Goal: Find specific page/section: Find specific page/section

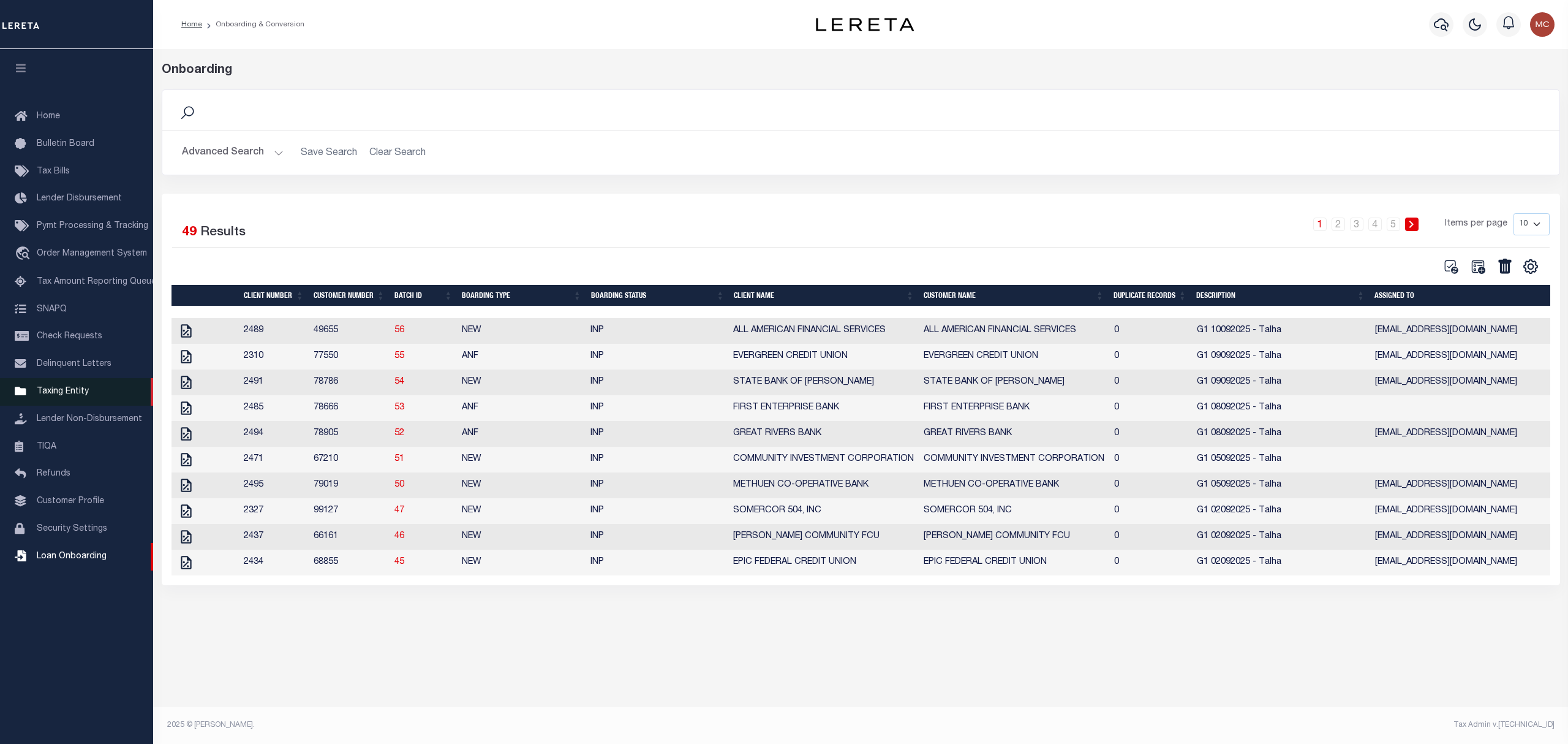
click at [63, 395] on span "Taxing Entity" at bounding box center [63, 391] width 52 height 9
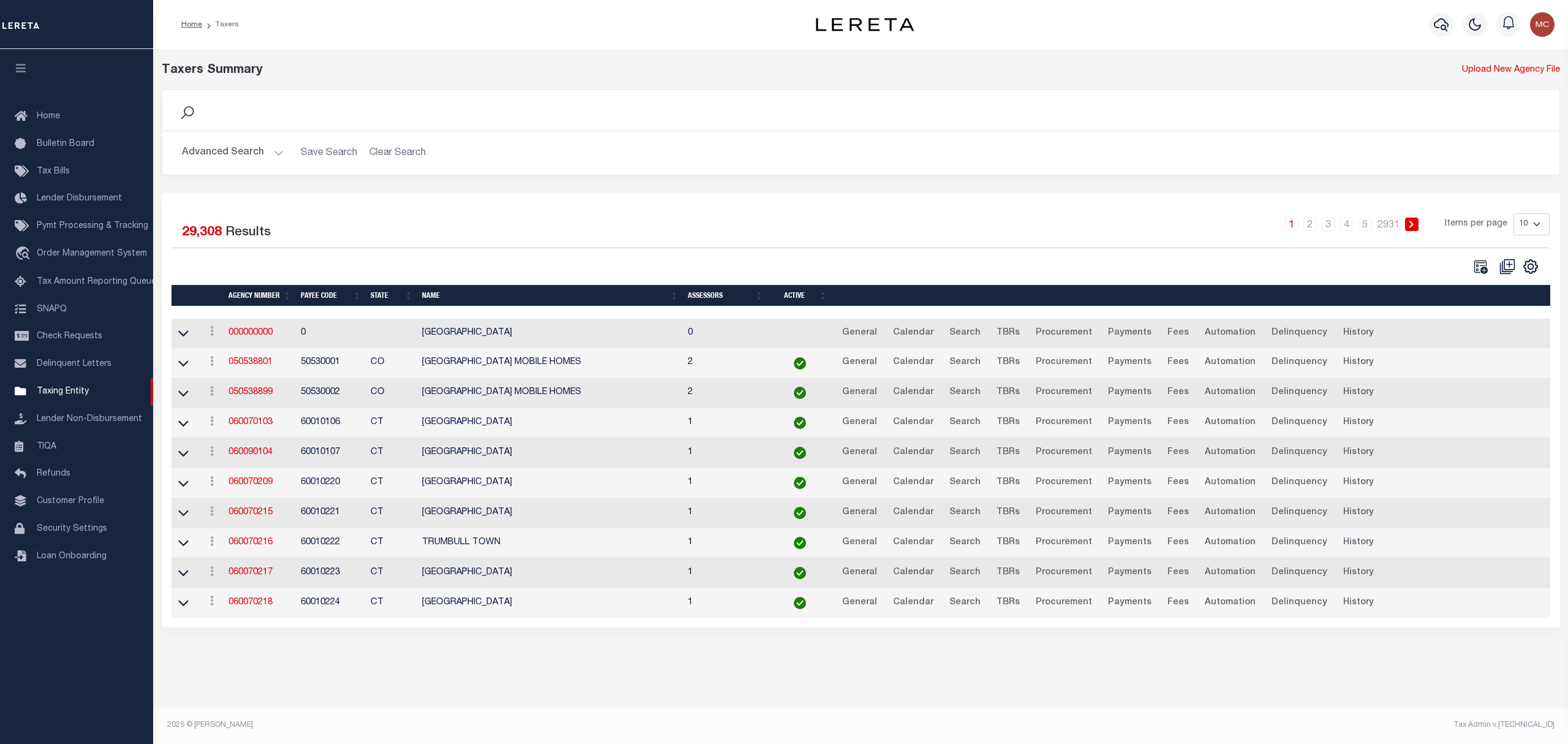
click at [219, 151] on button "Advanced Search" at bounding box center [232, 153] width 102 height 24
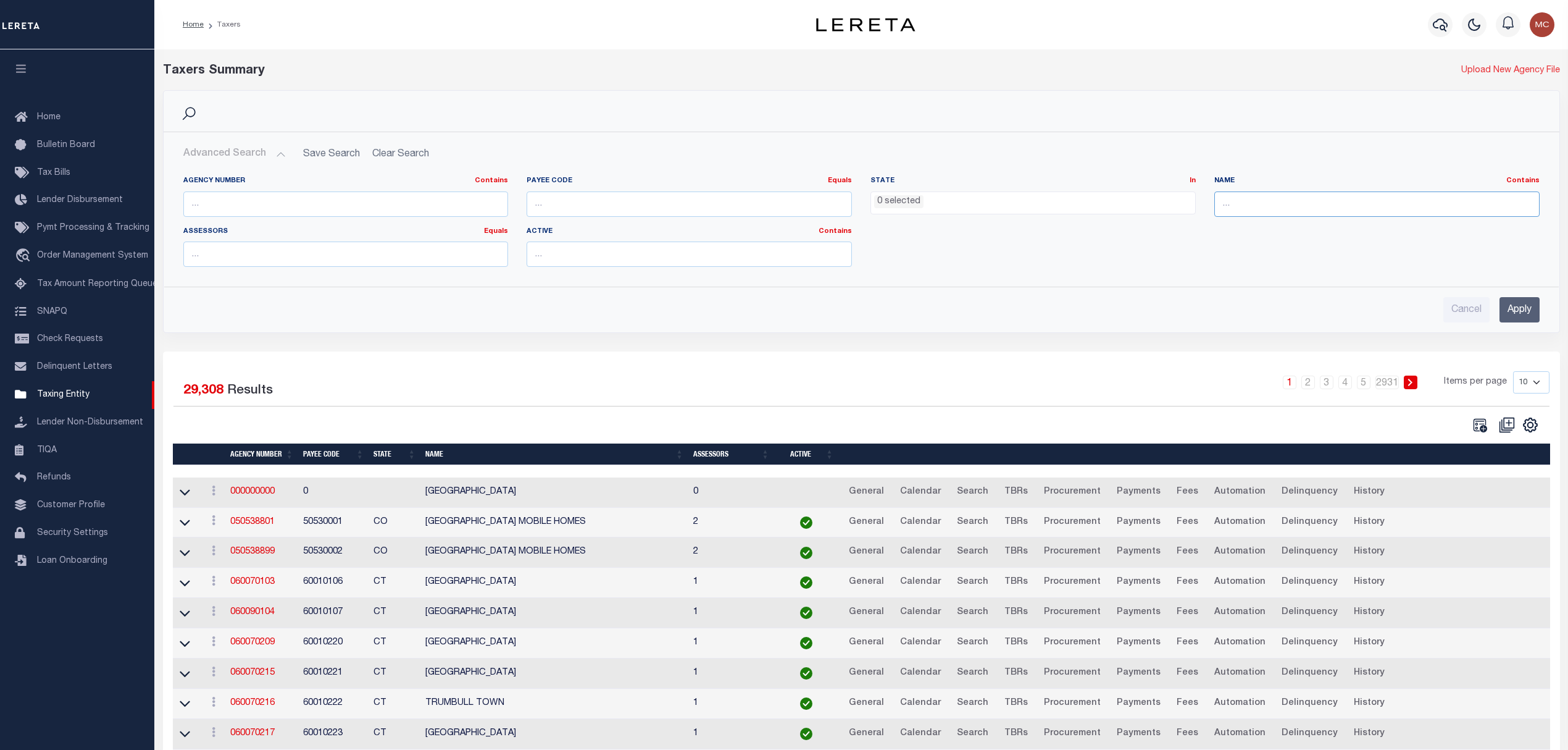
drag, startPoint x: 1289, startPoint y: 207, endPoint x: 1525, endPoint y: 74, distance: 270.9
click at [1289, 207] on input "text" at bounding box center [1376, 204] width 325 height 26
type input "erath"
click at [1514, 311] on input "Apply" at bounding box center [1520, 310] width 40 height 26
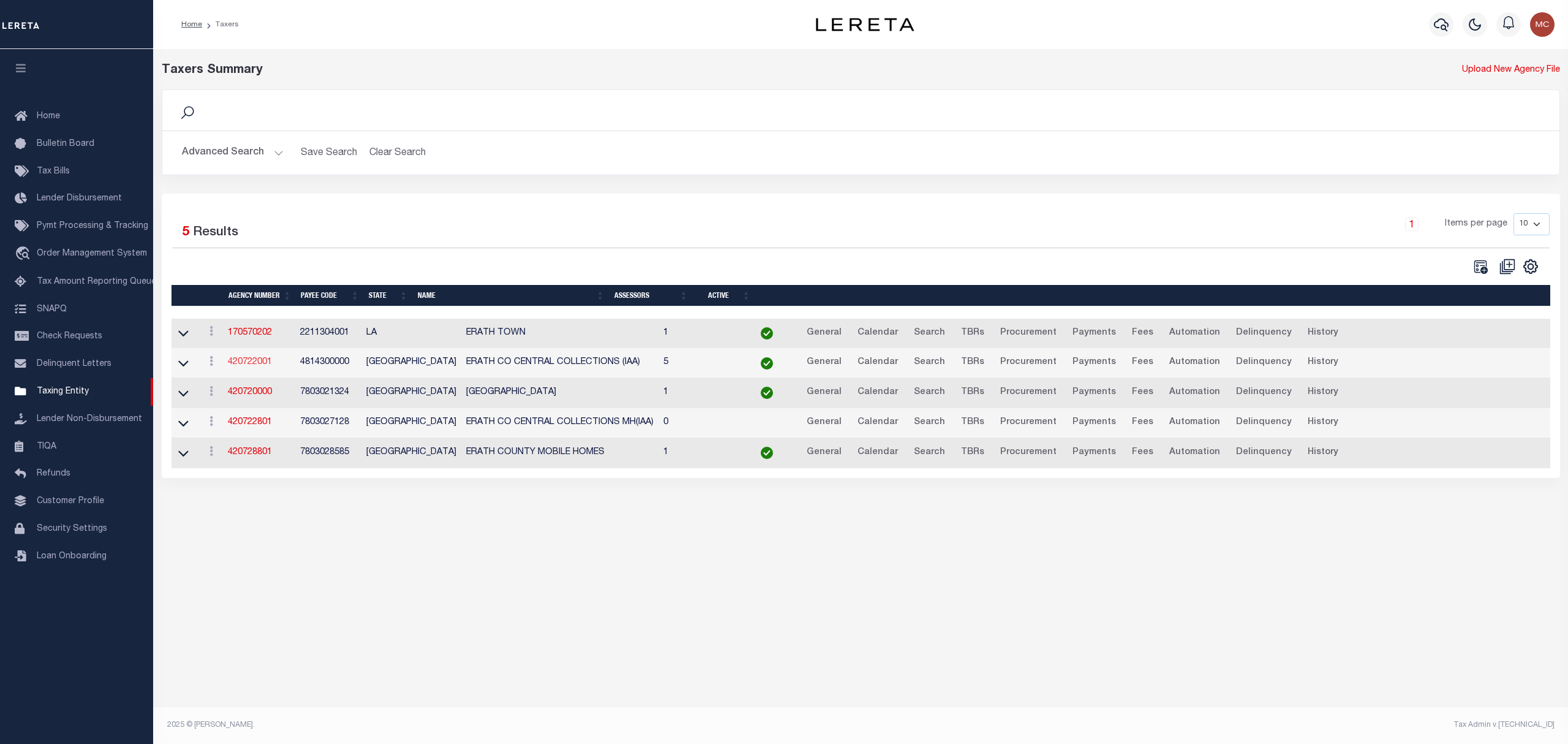
click at [258, 367] on link "420722001" at bounding box center [250, 362] width 44 height 9
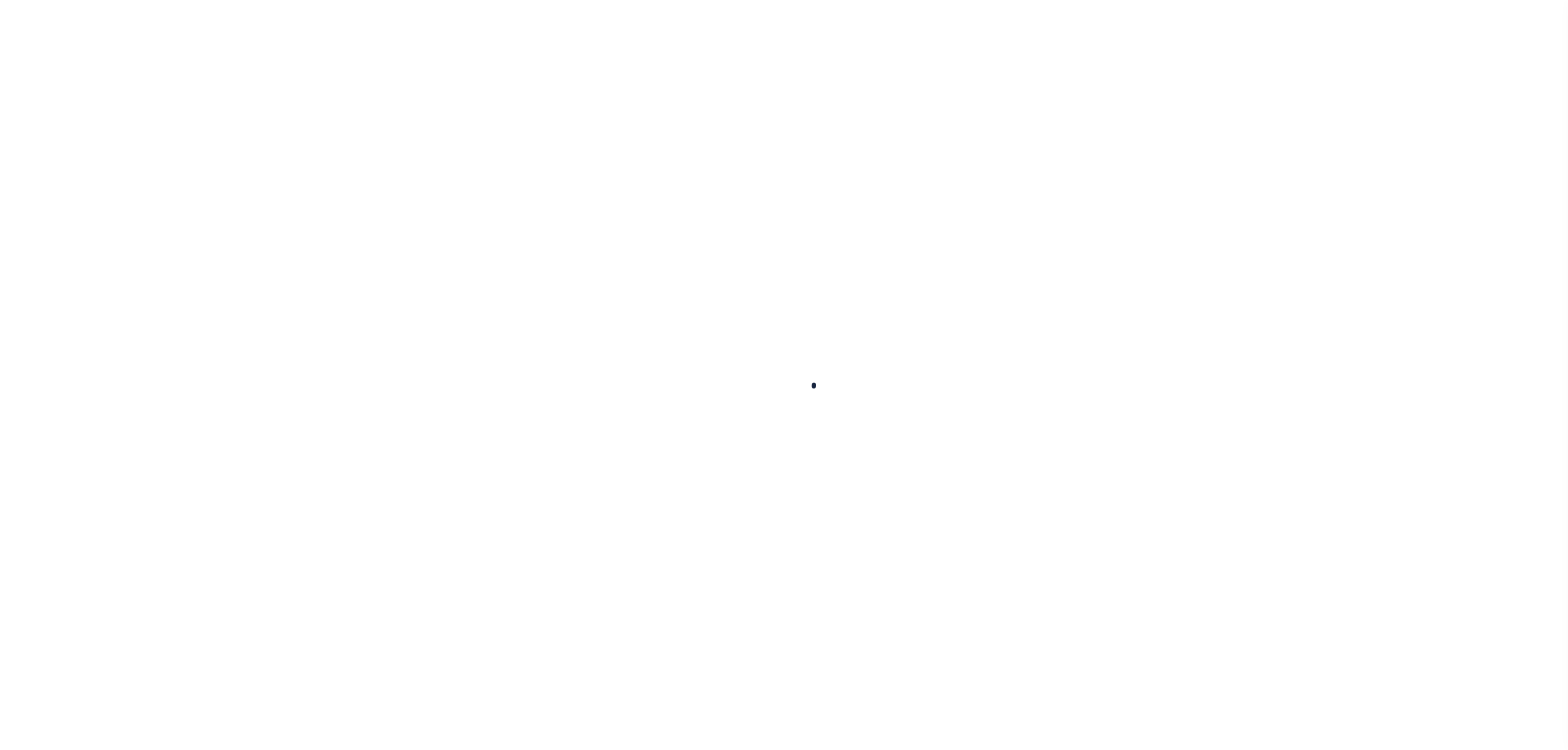
select select
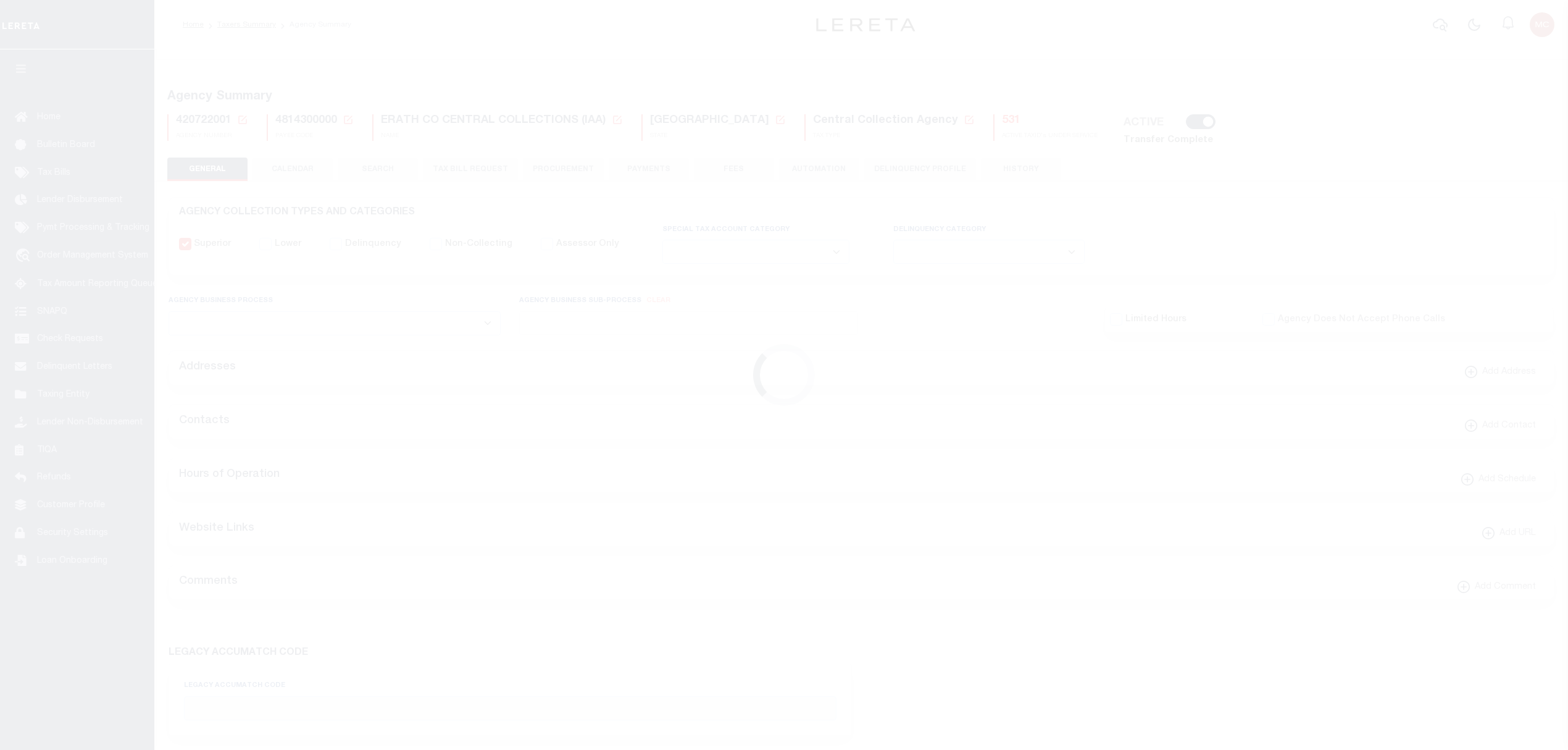
checkbox input "false"
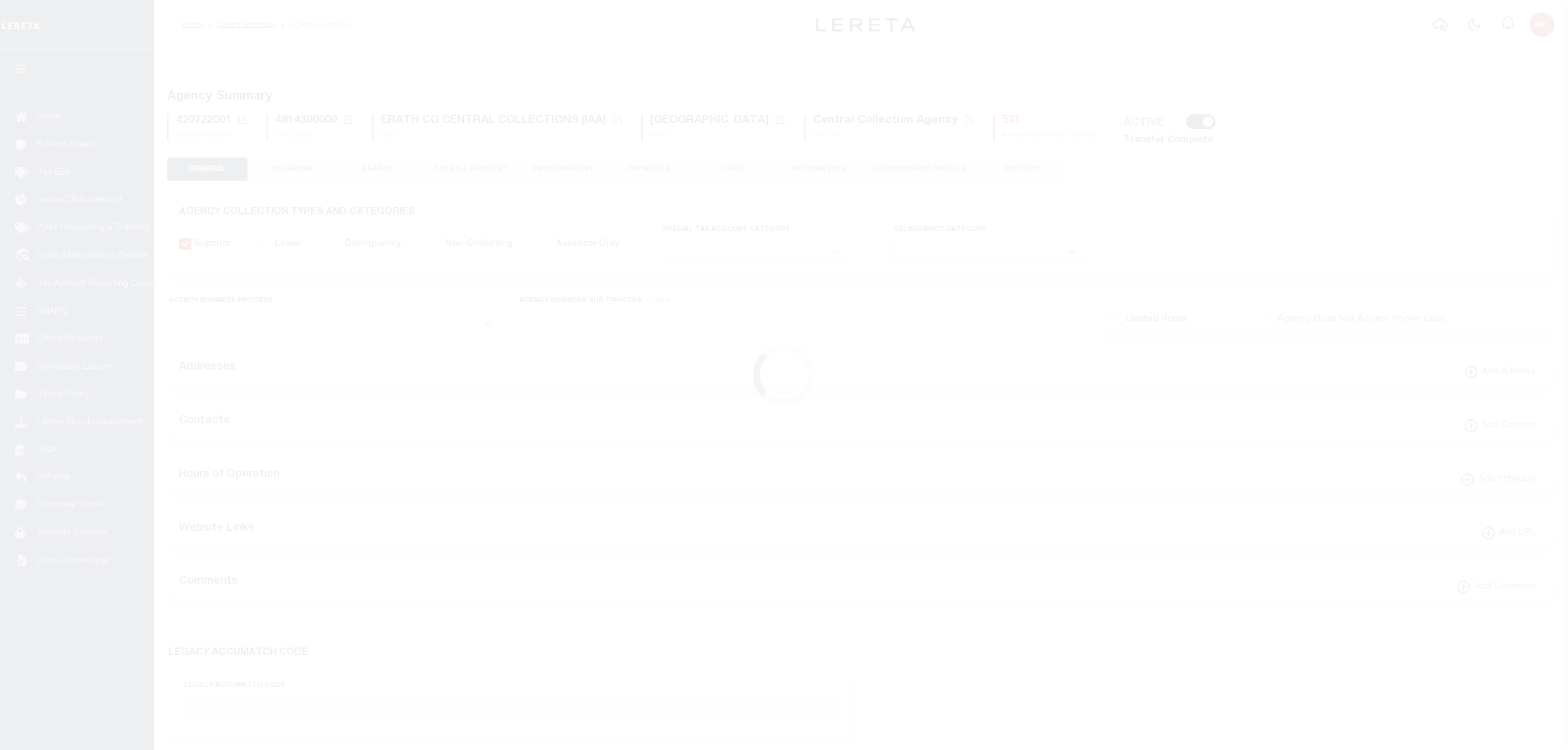
type input "4814300000"
